Goal: Find specific page/section: Find specific page/section

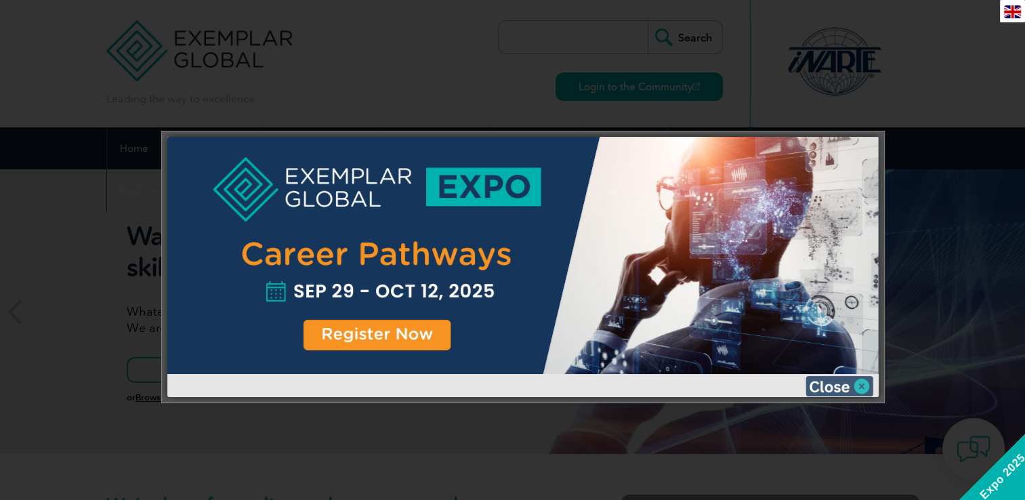
click at [861, 381] on img at bounding box center [839, 386] width 68 height 20
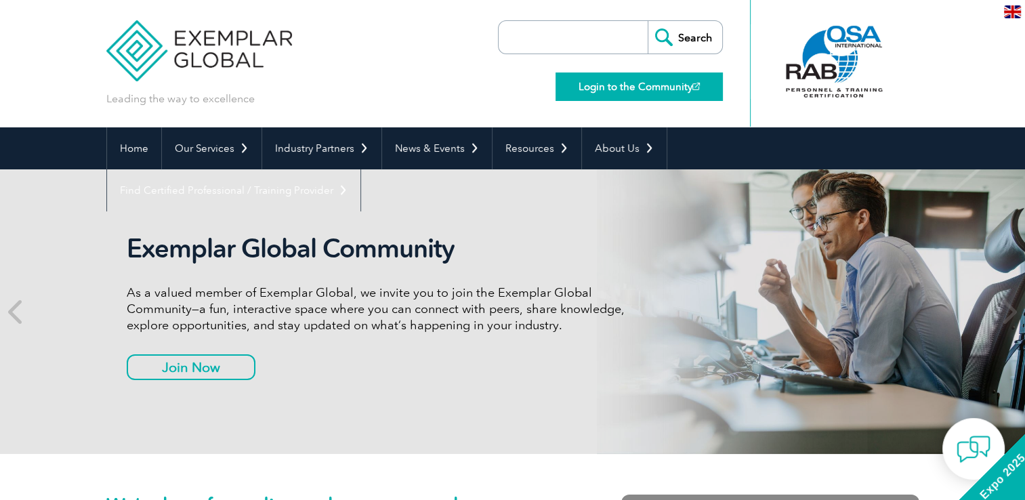
click at [634, 85] on link "Login to the Community" at bounding box center [638, 86] width 167 height 28
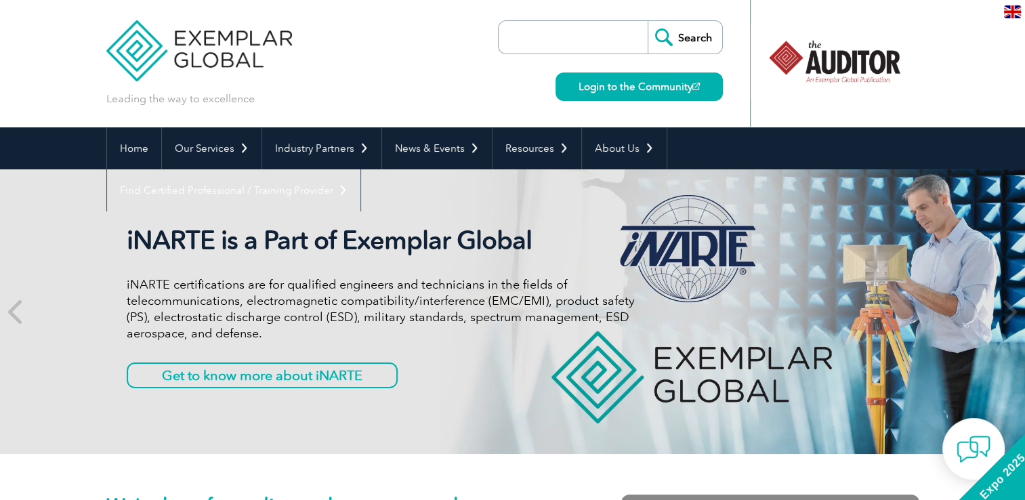
click at [526, 38] on input "search" at bounding box center [576, 37] width 142 height 33
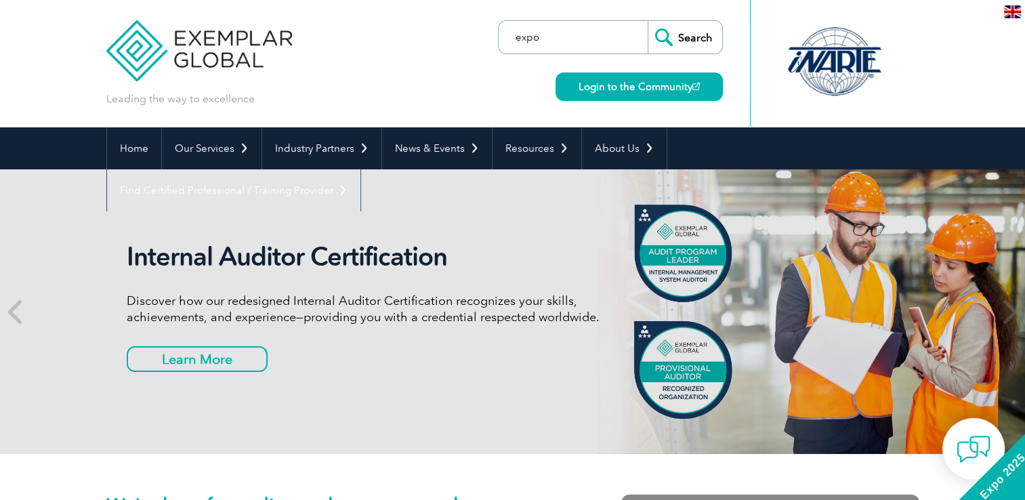
type input "expo"
click at [647, 21] on input "Search" at bounding box center [684, 37] width 74 height 33
